Goal: Task Accomplishment & Management: Complete application form

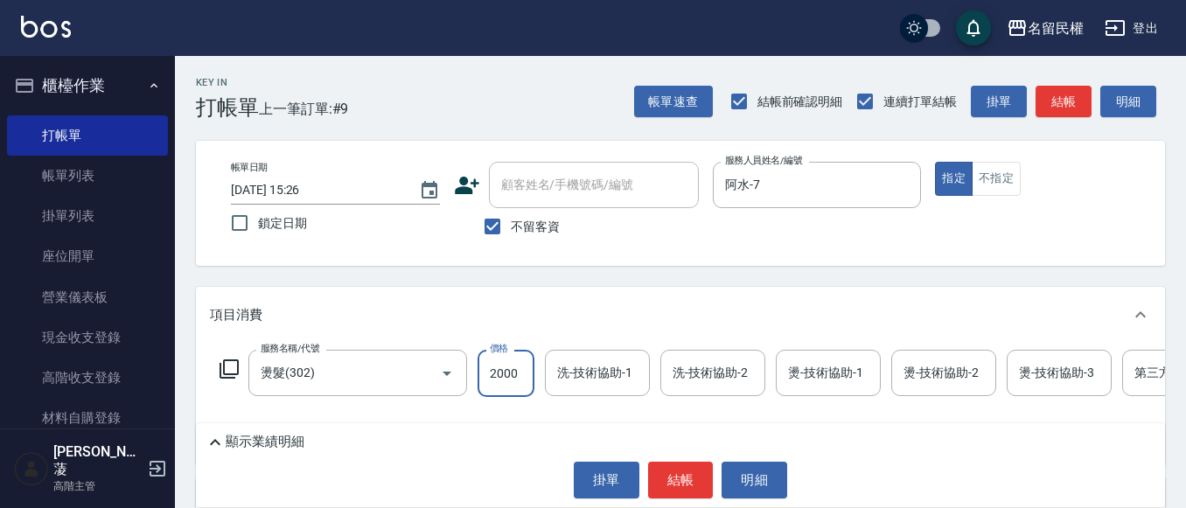
type input "2000"
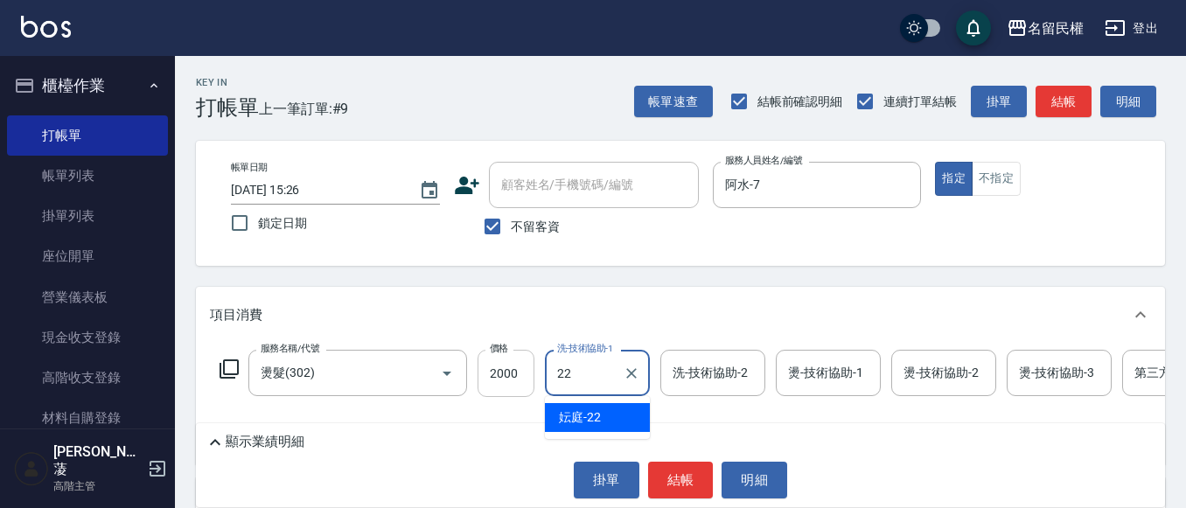
type input "妘庭-22"
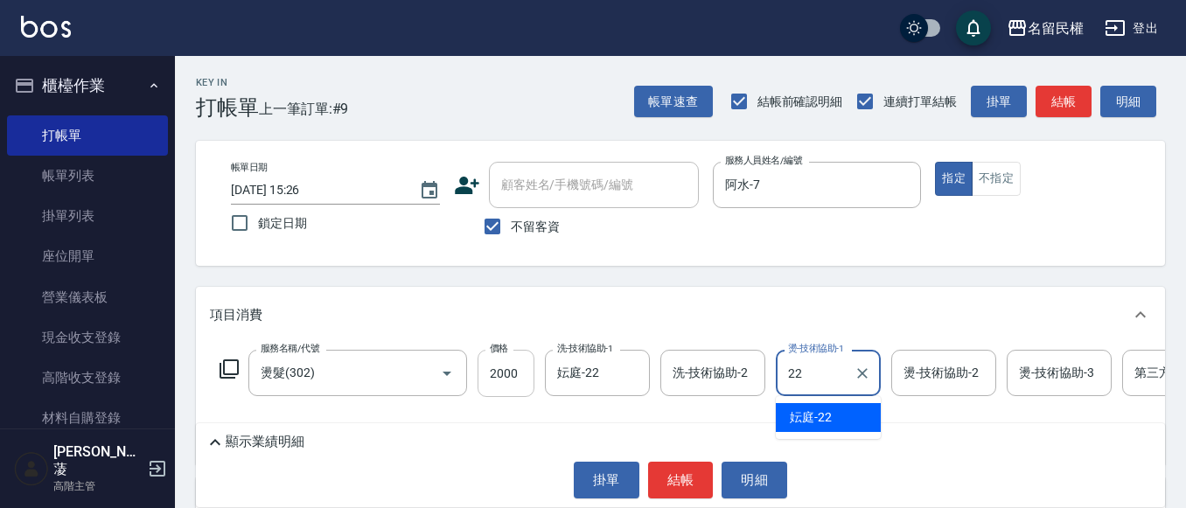
type input "妘庭-22"
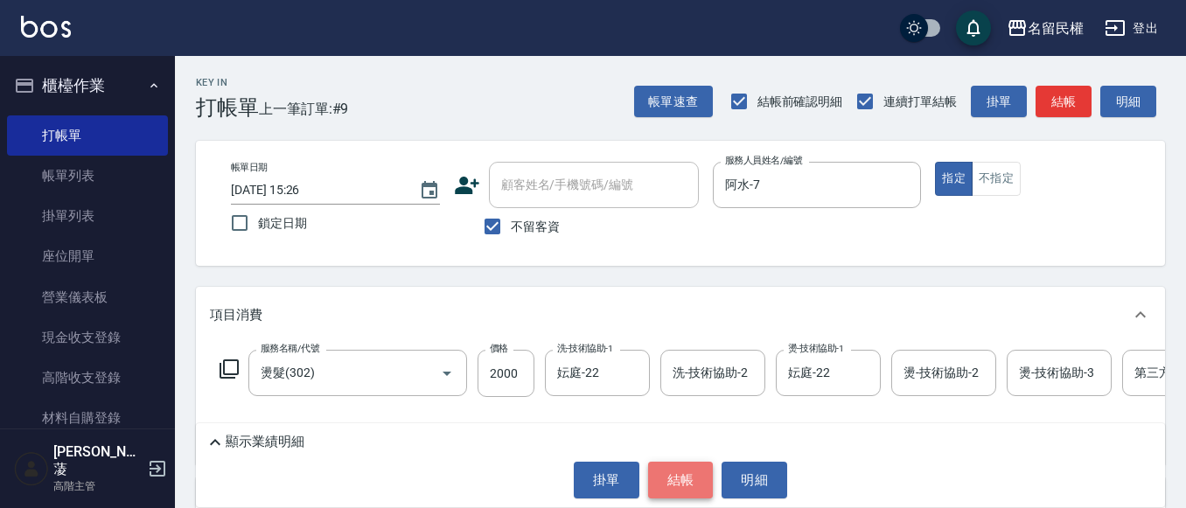
click at [699, 471] on button "結帳" at bounding box center [681, 480] width 66 height 37
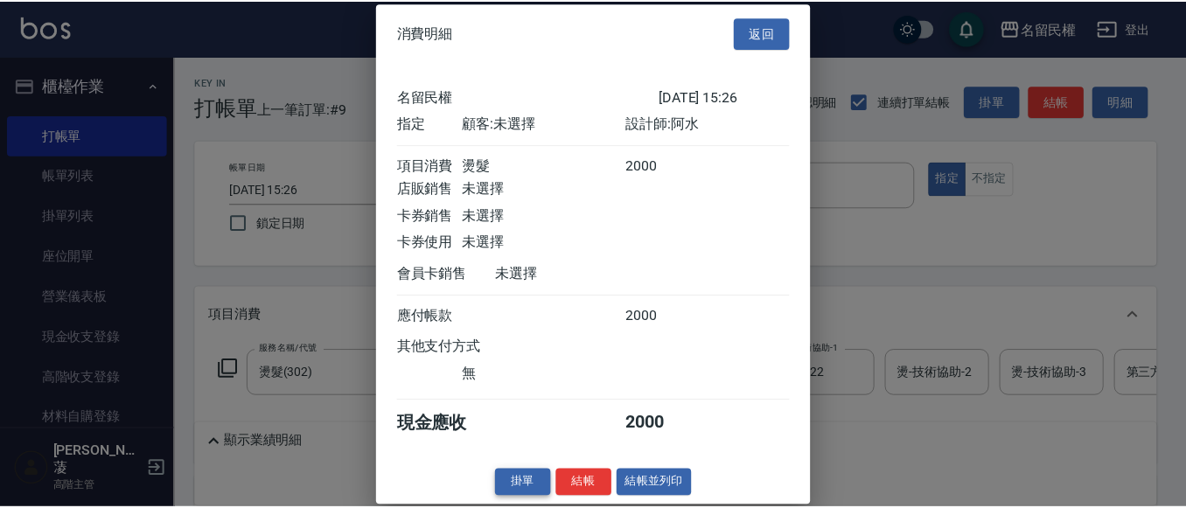
scroll to position [23, 0]
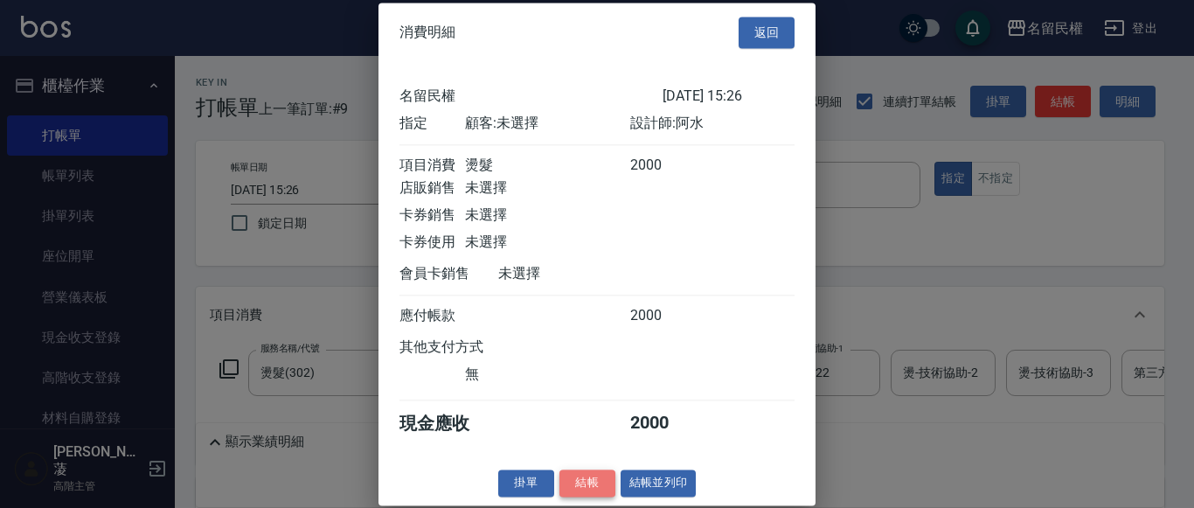
click at [593, 492] on button "結帳" at bounding box center [588, 483] width 56 height 27
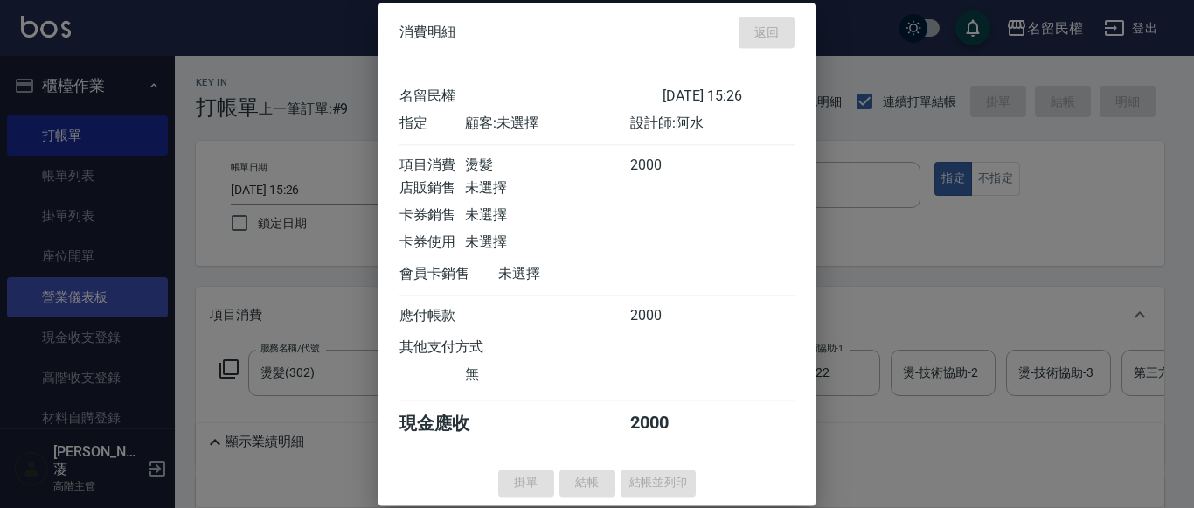
type input "[DATE] 16:16"
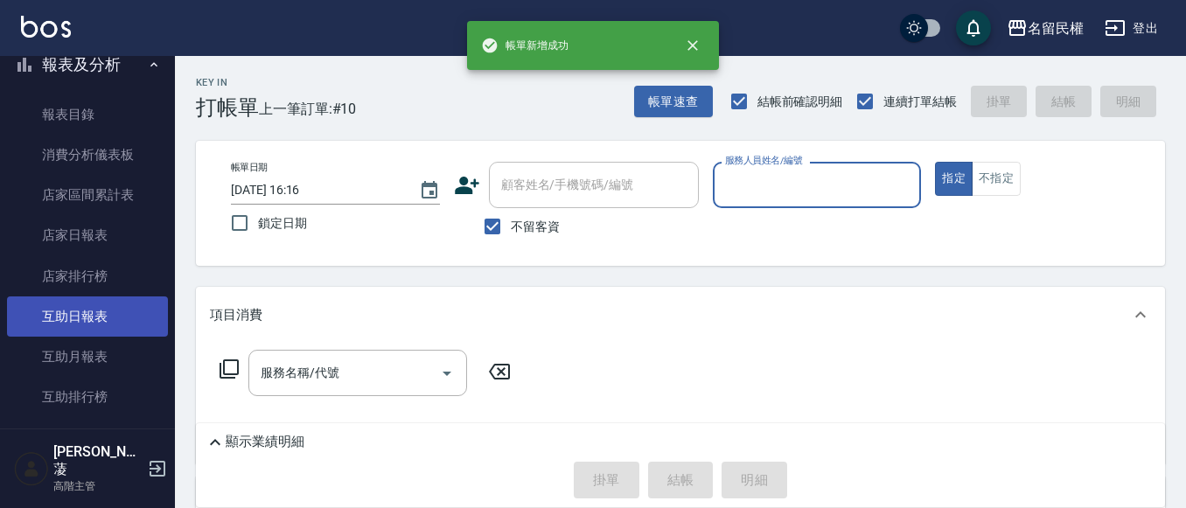
scroll to position [612, 0]
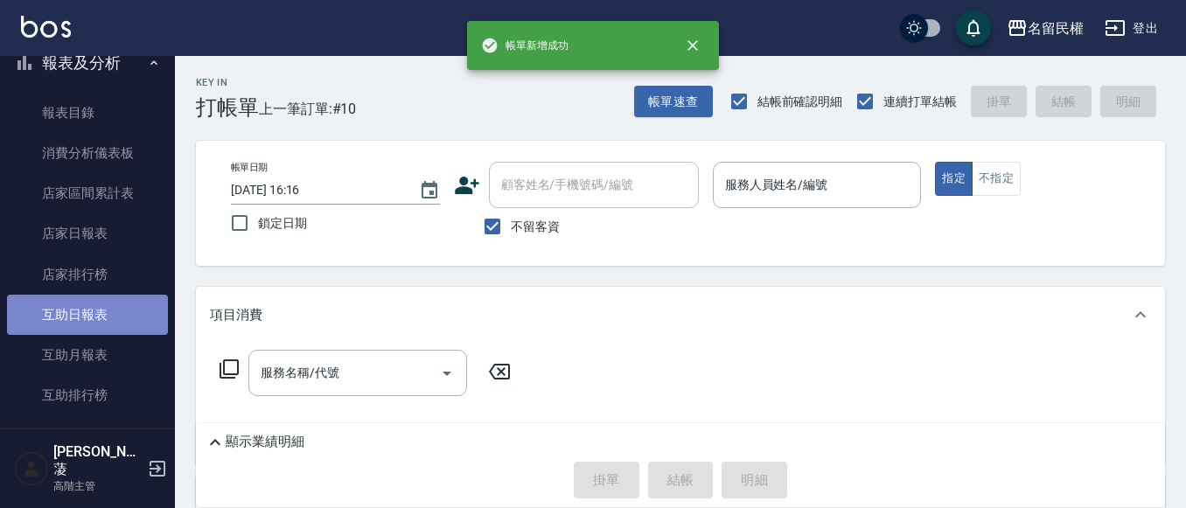
click at [114, 317] on link "互助日報表" at bounding box center [87, 315] width 161 height 40
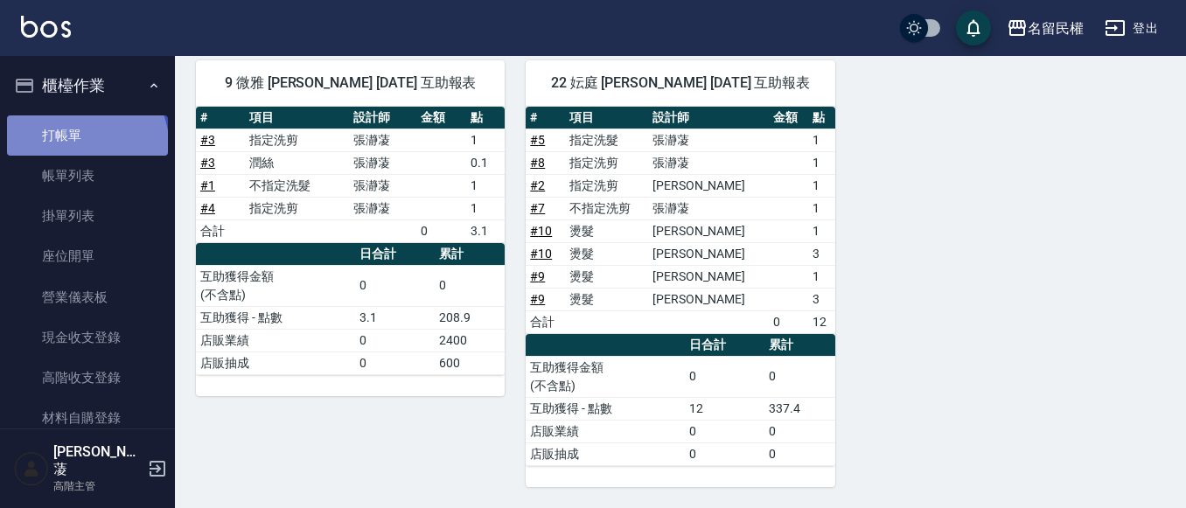
click at [85, 143] on link "打帳單" at bounding box center [87, 135] width 161 height 40
